Goal: Transaction & Acquisition: Purchase product/service

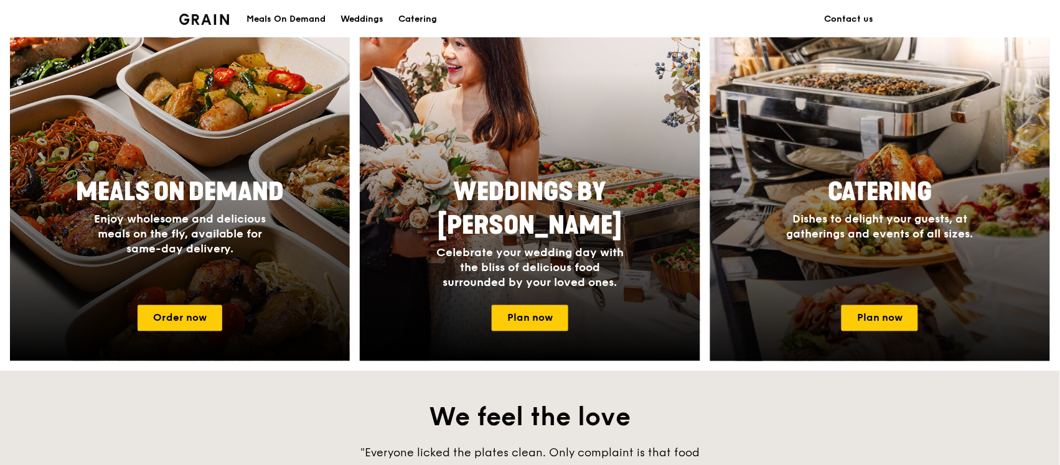
scroll to position [507, 0]
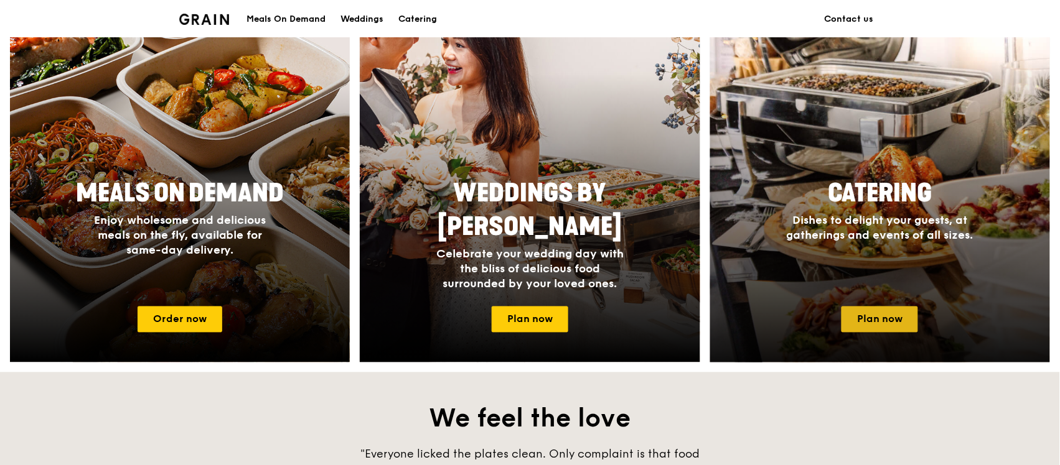
click at [866, 321] on link "Plan now" at bounding box center [879, 320] width 77 height 26
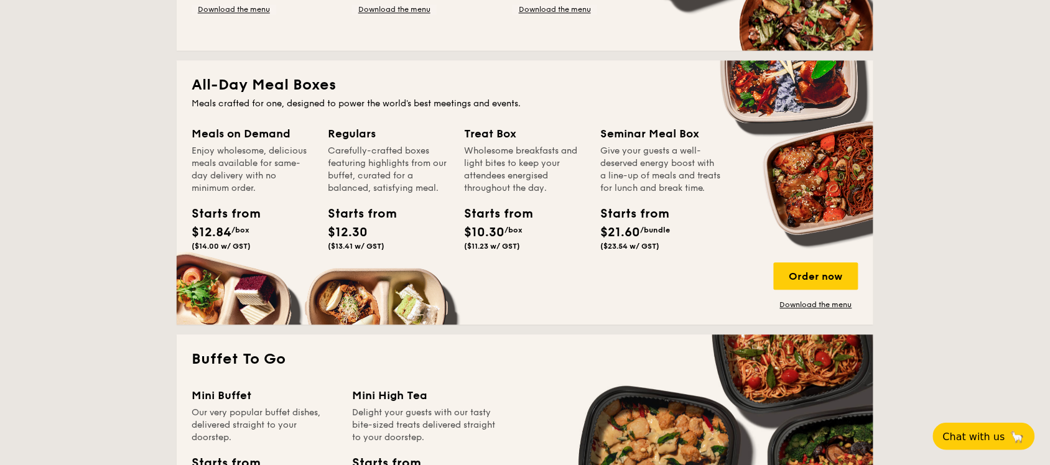
scroll to position [778, 0]
click at [778, 273] on div "Order now" at bounding box center [816, 276] width 85 height 27
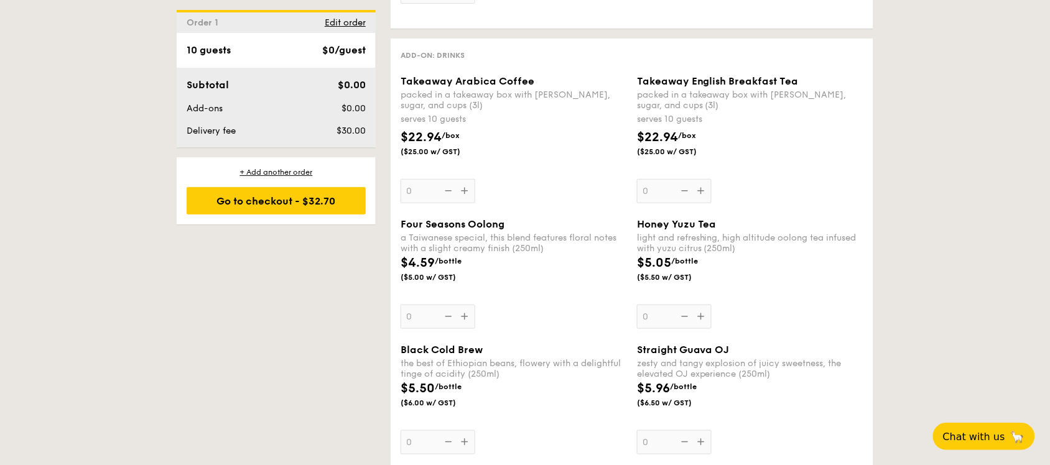
scroll to position [1555, 0]
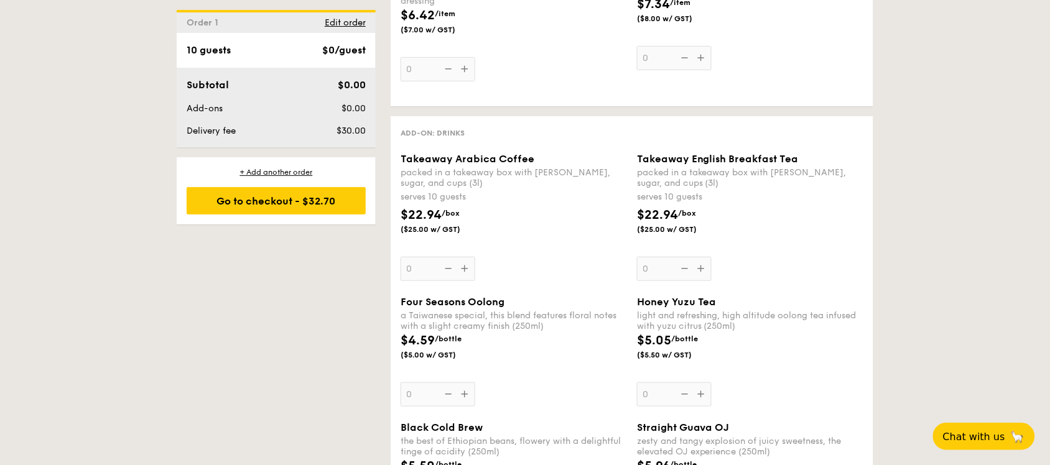
click at [596, 255] on div "Takeaway Arabica Coffee packed in a takeaway box with creamer, sugar, and cups …" at bounding box center [514, 217] width 226 height 128
click at [475, 257] on input "0" at bounding box center [438, 269] width 75 height 24
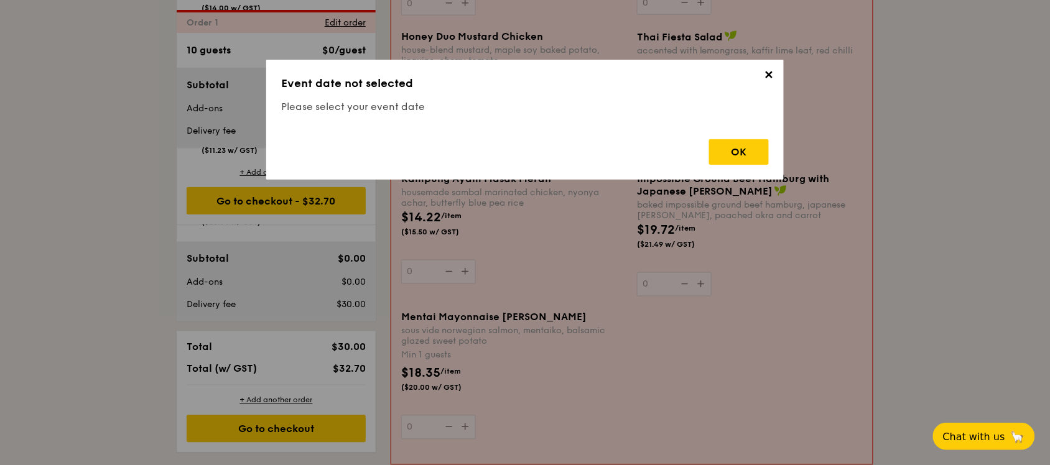
scroll to position [332, 0]
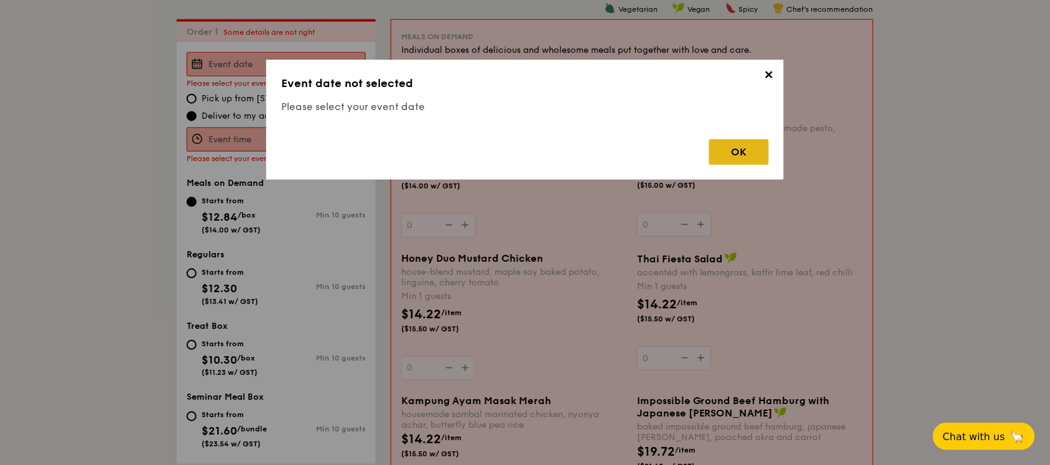
click at [730, 153] on div "OK" at bounding box center [739, 152] width 60 height 26
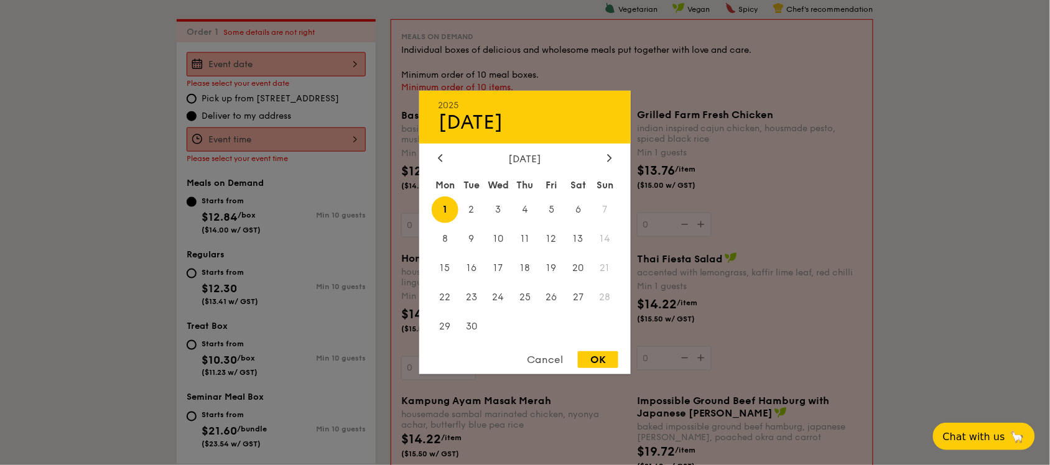
click at [293, 54] on div "2025 Sep 01 September 2025 Mon Tue Wed Thu Fri Sat Sun 1 2 3 4 5 6 7 8 9 10 11 …" at bounding box center [276, 64] width 179 height 24
click at [535, 202] on span "4" at bounding box center [525, 210] width 27 height 27
click at [599, 358] on div "OK" at bounding box center [598, 360] width 40 height 17
type input "Sep 04, 2025"
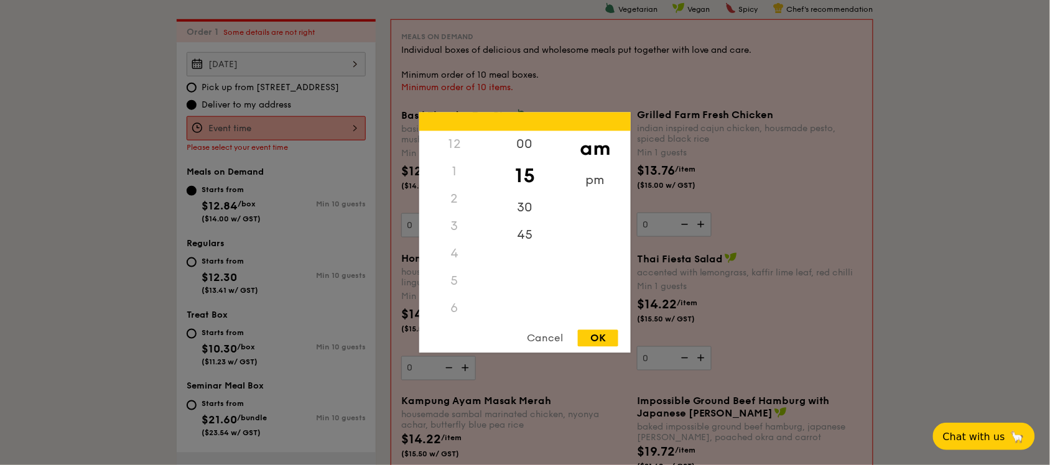
click at [258, 133] on div "12 1 2 3 4 5 6 7 8 9 10 11 00 15 30 45 am pm Cancel OK" at bounding box center [276, 128] width 179 height 24
click at [452, 226] on div "8" at bounding box center [454, 217] width 70 height 27
click at [594, 330] on div "OK" at bounding box center [598, 338] width 40 height 17
type input "11:15AM"
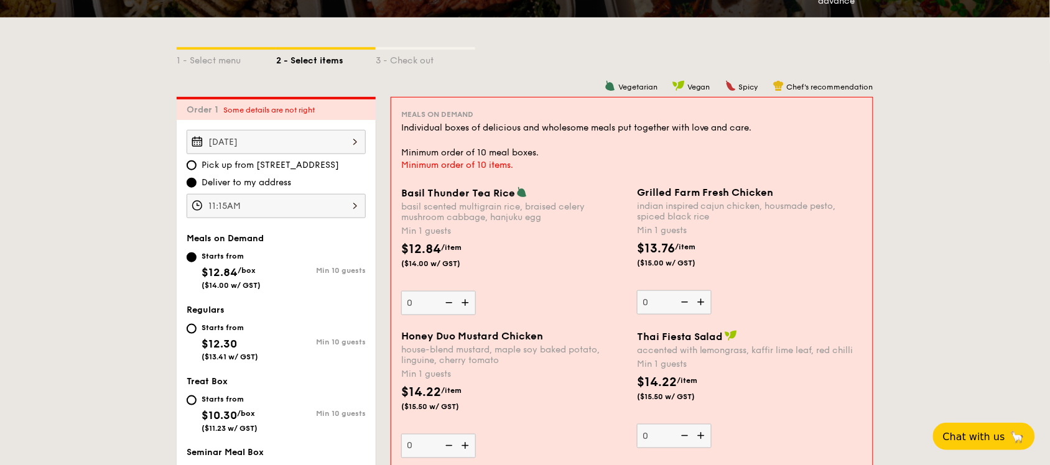
scroll to position [332, 0]
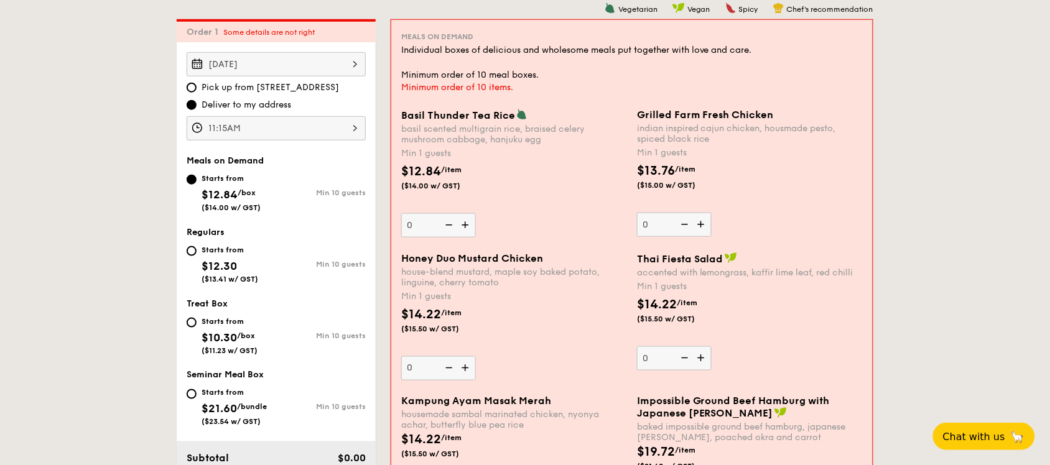
click at [230, 322] on div "Starts from" at bounding box center [230, 322] width 56 height 10
click at [197, 322] on input "Starts from $10.30 /box ($11.23 w/ GST) Min 10 guests" at bounding box center [192, 323] width 10 height 10
radio input "true"
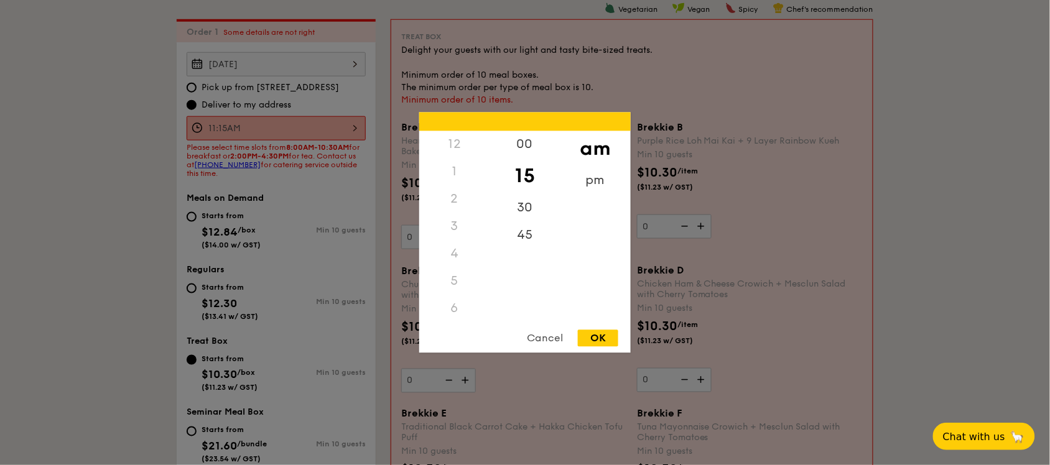
click at [258, 124] on div "11:15AM 12 1 2 3 4 5 6 7 8 9 10 11 00 15 30 45 am pm Cancel OK" at bounding box center [276, 128] width 179 height 24
click at [461, 218] on div "8" at bounding box center [454, 222] width 70 height 36
click at [519, 213] on div "30" at bounding box center [525, 213] width 70 height 36
click at [605, 338] on div "OK" at bounding box center [598, 338] width 40 height 17
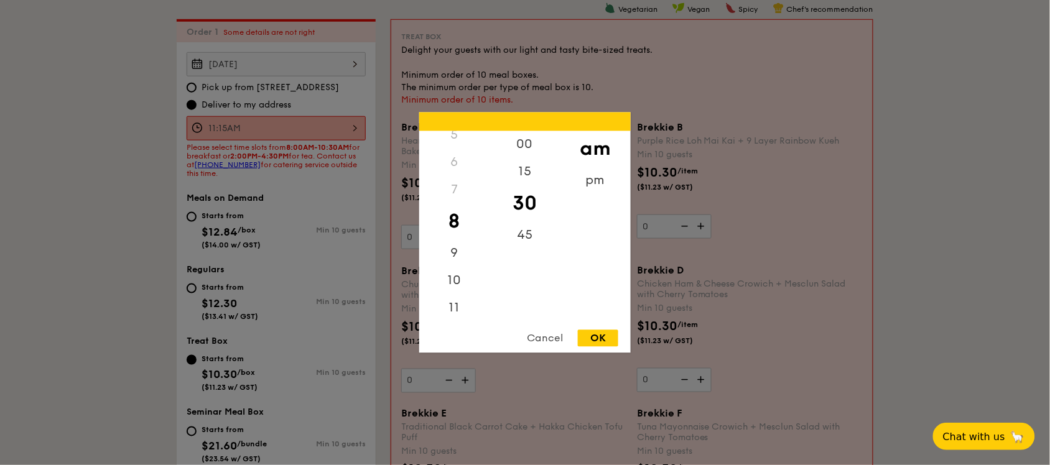
type input "8:30AM"
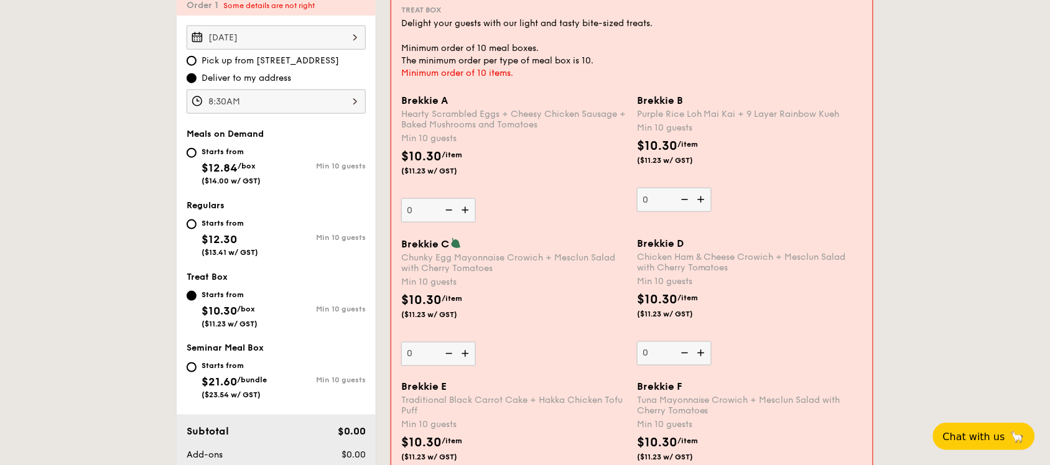
scroll to position [332, 0]
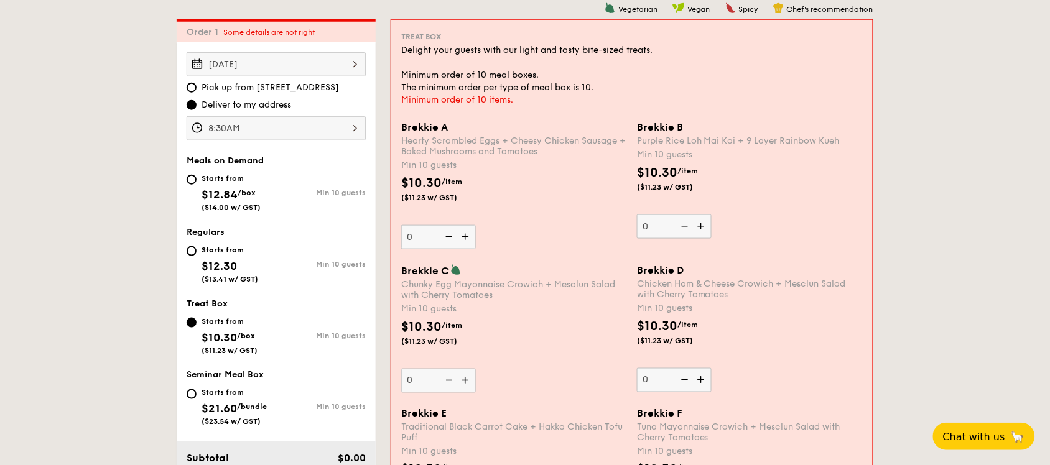
click at [467, 233] on img at bounding box center [466, 237] width 19 height 24
click at [467, 233] on input "0" at bounding box center [438, 237] width 75 height 24
type input "10"
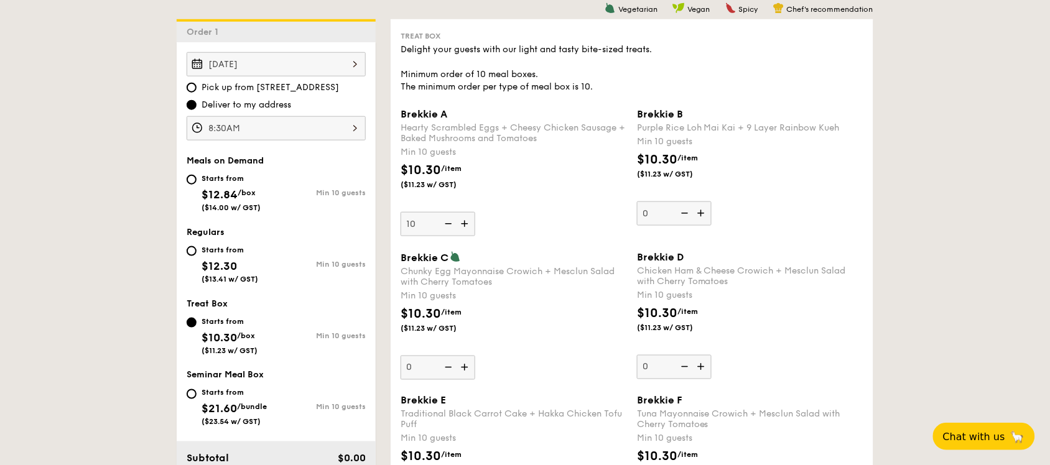
click at [703, 215] on img at bounding box center [702, 214] width 19 height 24
click at [703, 215] on input "0" at bounding box center [674, 214] width 75 height 24
click at [703, 215] on img at bounding box center [702, 214] width 19 height 24
click at [703, 215] on input "10" at bounding box center [674, 214] width 75 height 24
click at [703, 215] on img at bounding box center [702, 214] width 19 height 24
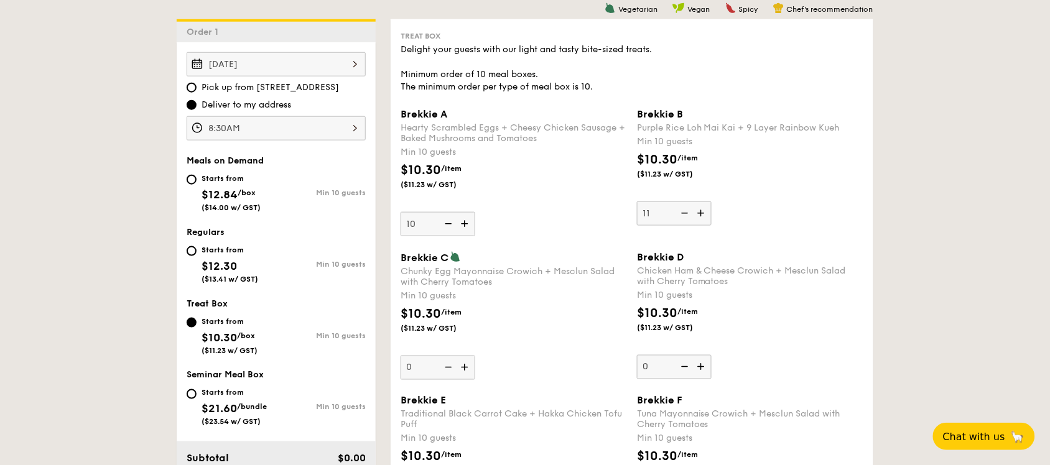
click at [703, 215] on input "11" at bounding box center [674, 214] width 75 height 24
type input "12"
click at [470, 222] on img at bounding box center [466, 224] width 19 height 24
click at [470, 222] on input "10" at bounding box center [438, 224] width 75 height 24
click at [470, 222] on img at bounding box center [466, 224] width 19 height 24
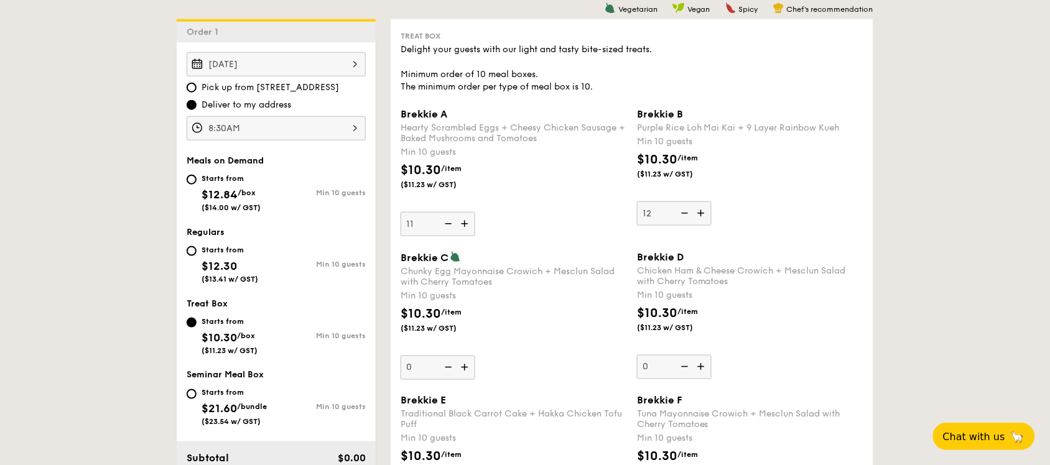
click at [470, 222] on input "11" at bounding box center [438, 224] width 75 height 24
click at [470, 222] on img at bounding box center [466, 224] width 19 height 24
click at [470, 222] on input "12" at bounding box center [438, 224] width 75 height 24
type input "13"
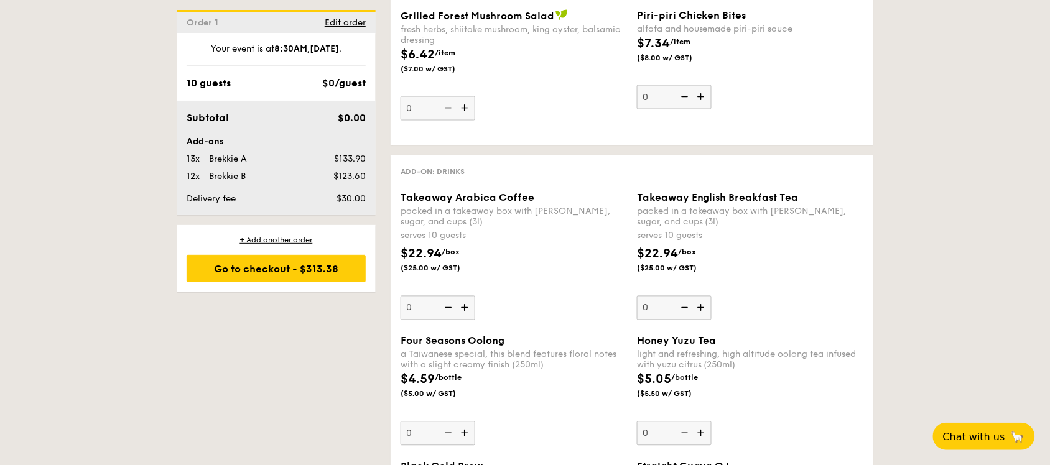
scroll to position [2043, 0]
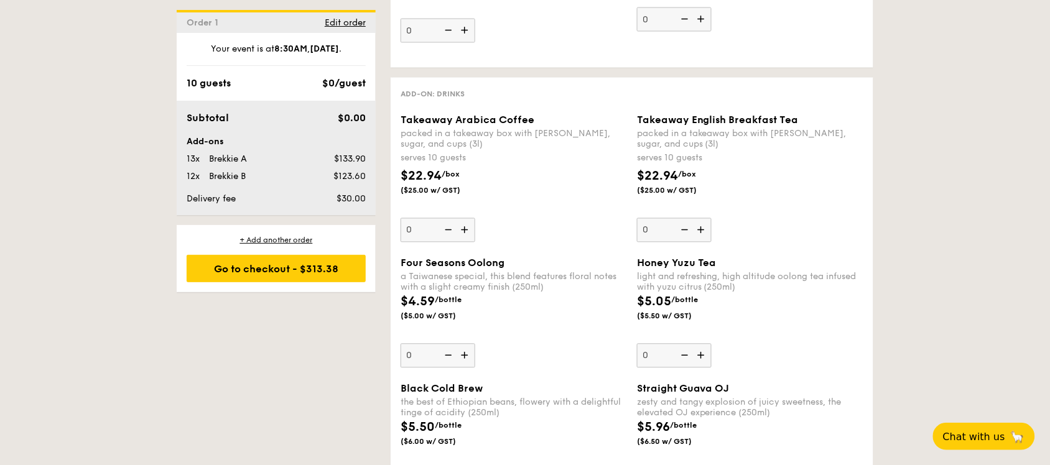
click at [470, 224] on img at bounding box center [466, 230] width 19 height 24
click at [470, 224] on input "0" at bounding box center [438, 230] width 75 height 24
type input "1"
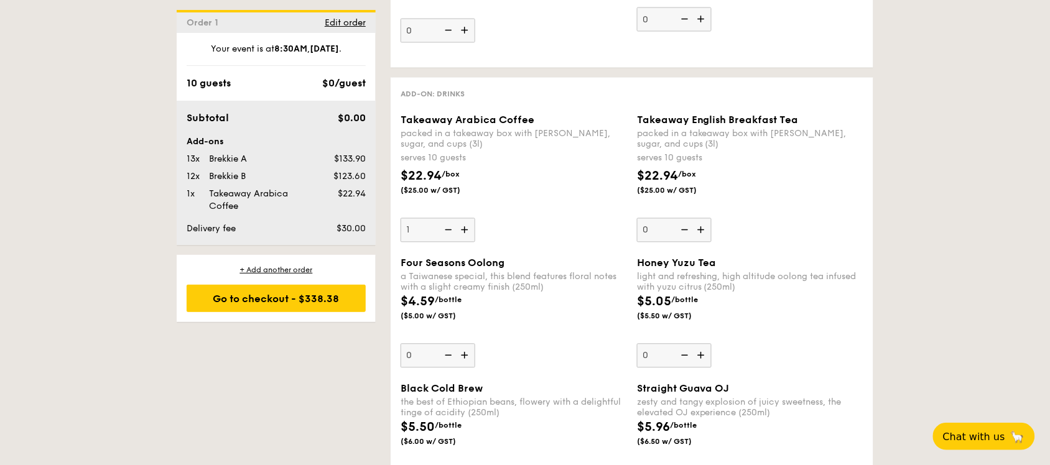
click at [697, 227] on img at bounding box center [702, 230] width 19 height 24
click at [697, 227] on input "0" at bounding box center [674, 230] width 75 height 24
type input "1"
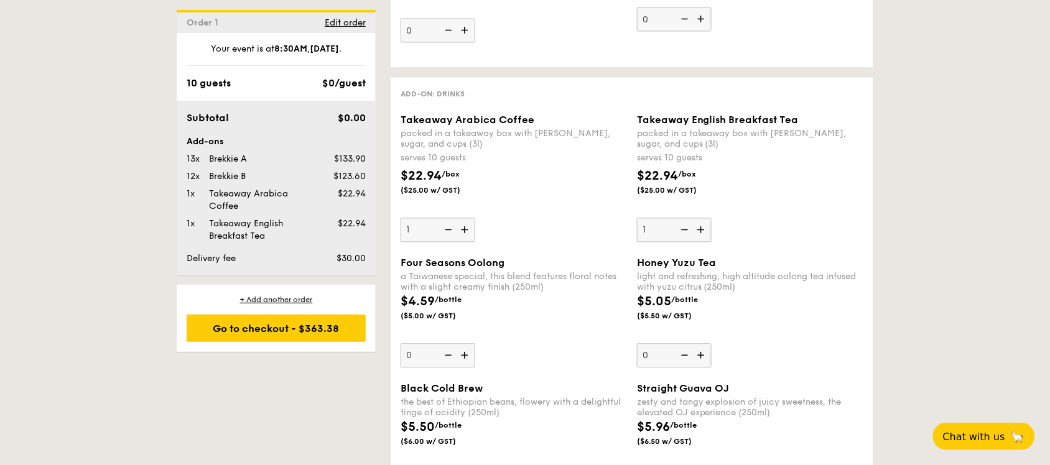
click at [790, 198] on div "$22.94 /box ($25.00 w/ GST)" at bounding box center [750, 189] width 236 height 44
click at [712, 218] on input "1" at bounding box center [674, 230] width 75 height 24
click at [531, 213] on div "Takeaway Arabica Coffee packed in a takeaway box with creamer, sugar, and cups …" at bounding box center [514, 178] width 226 height 128
click at [475, 218] on input "1" at bounding box center [438, 230] width 75 height 24
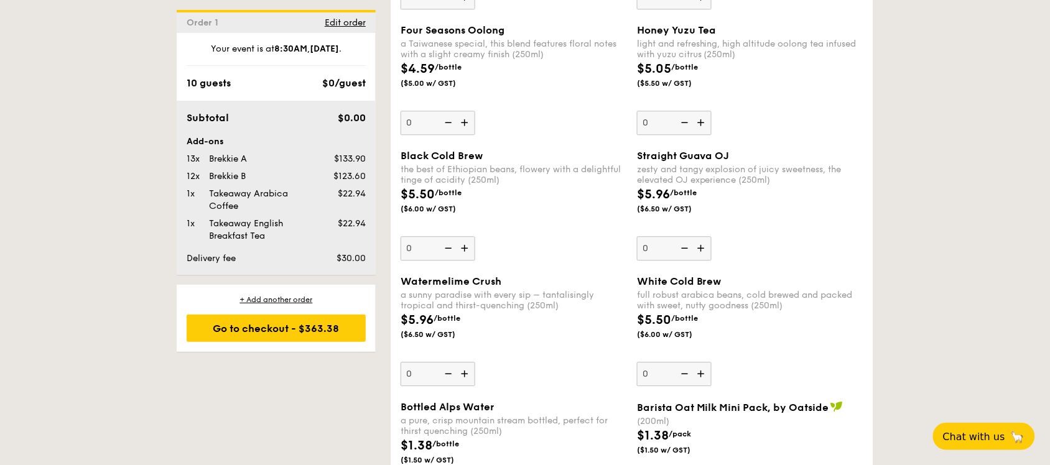
scroll to position [1965, 0]
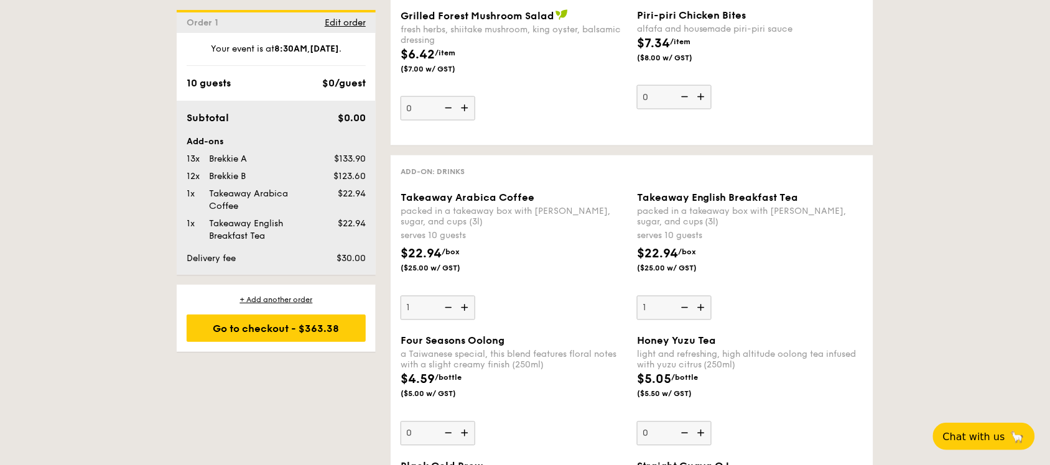
click at [514, 221] on div "packed in a takeaway box with creamer, sugar, and cups (3l)" at bounding box center [514, 217] width 226 height 21
click at [475, 296] on input "1" at bounding box center [438, 308] width 75 height 24
click at [491, 230] on div "serves 10 guests" at bounding box center [514, 236] width 226 height 12
click at [475, 296] on input "1" at bounding box center [438, 308] width 75 height 24
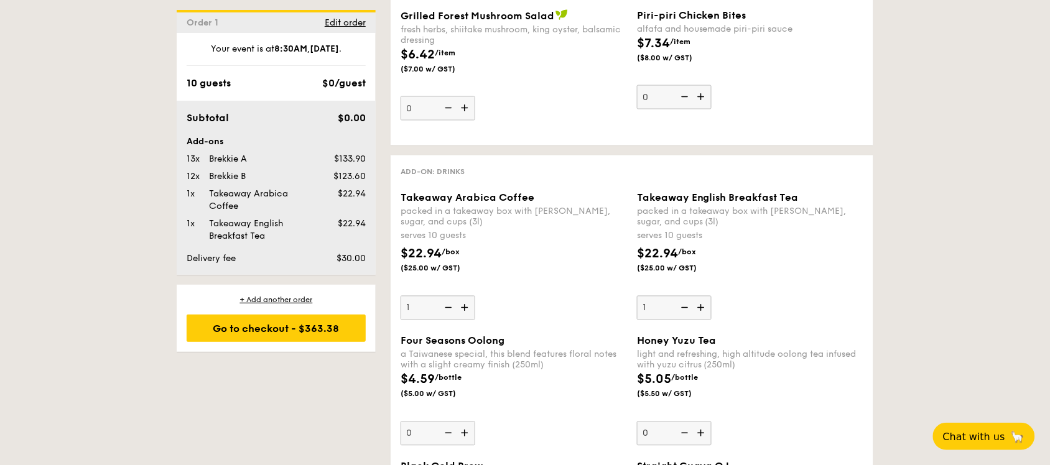
click at [465, 312] on img at bounding box center [466, 308] width 19 height 24
click at [465, 312] on input "1" at bounding box center [438, 308] width 75 height 24
type input "2"
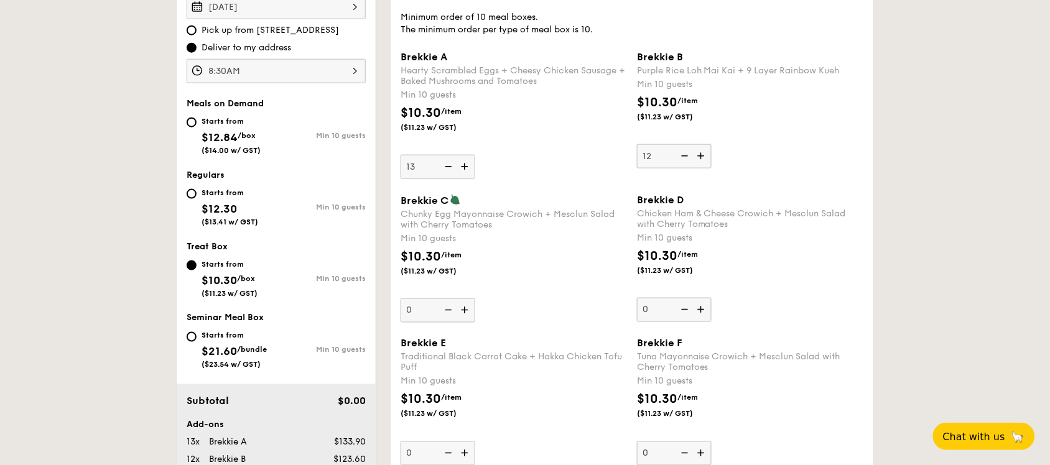
scroll to position [1167, 0]
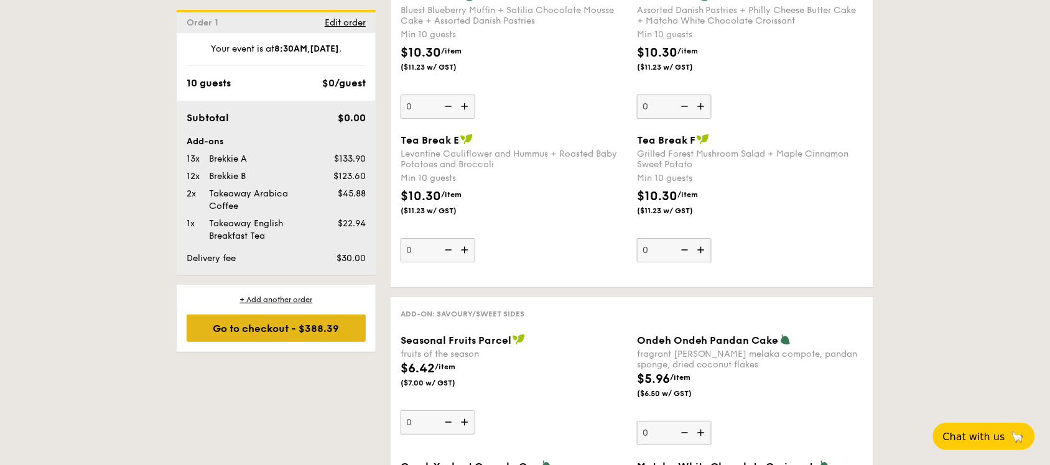
click at [241, 327] on div "Go to checkout - $388.39" at bounding box center [276, 328] width 179 height 27
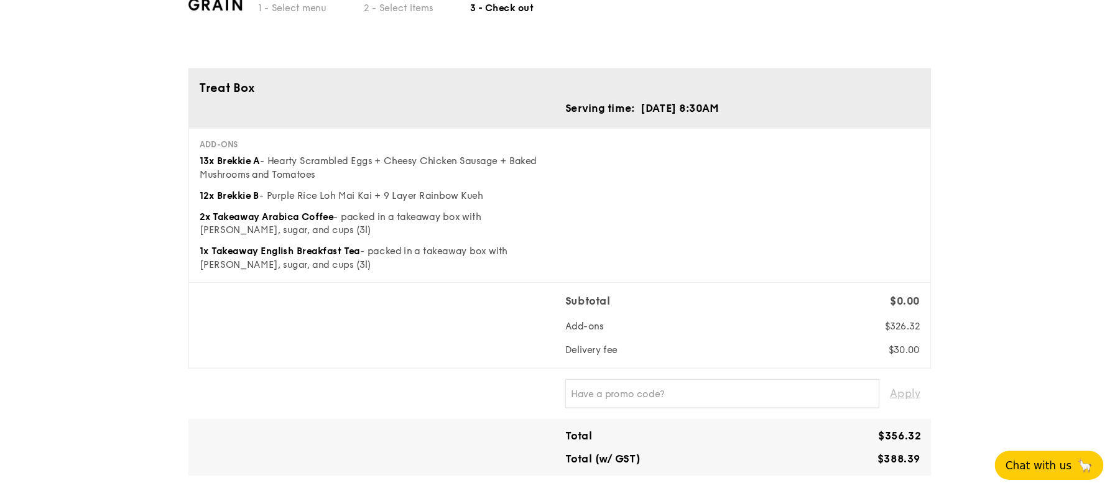
scroll to position [35, 0]
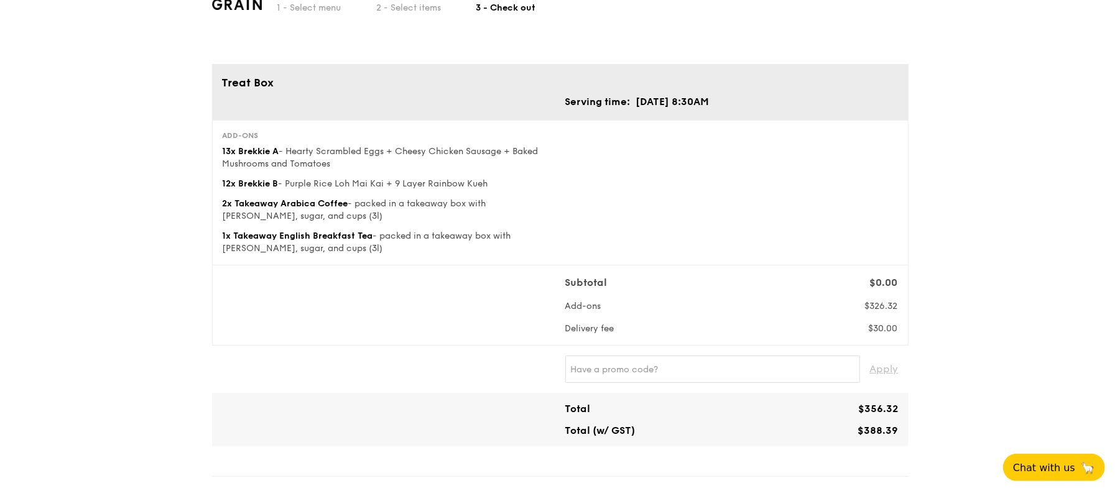
drag, startPoint x: 1000, startPoint y: 0, endPoint x: 717, endPoint y: 249, distance: 377.8
click at [717, 249] on div "Add-ons 13x Brekkie A - Hearty Scrambled Eggs + Cheesy Chicken Sausage + Baked …" at bounding box center [561, 193] width 686 height 124
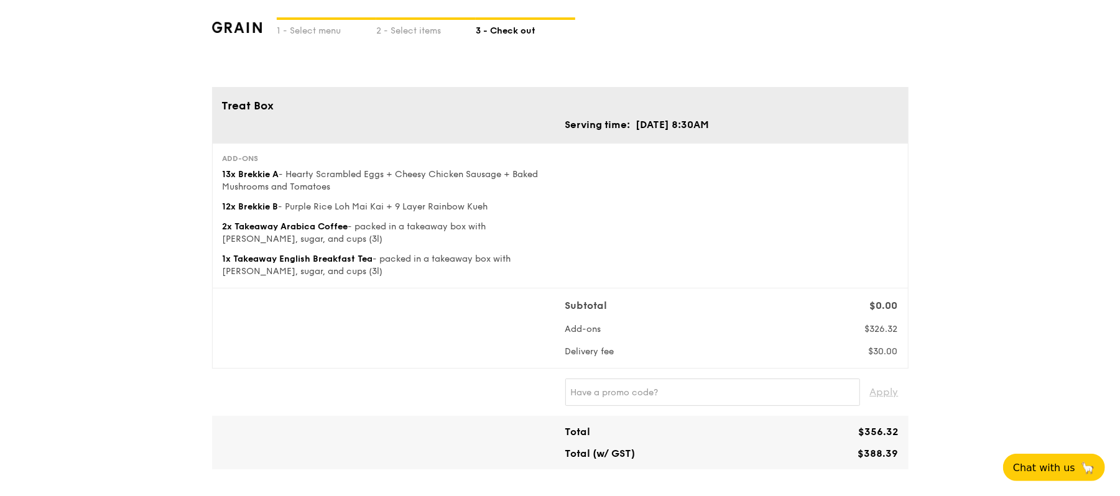
scroll to position [0, 0]
